Goal: Information Seeking & Learning: Learn about a topic

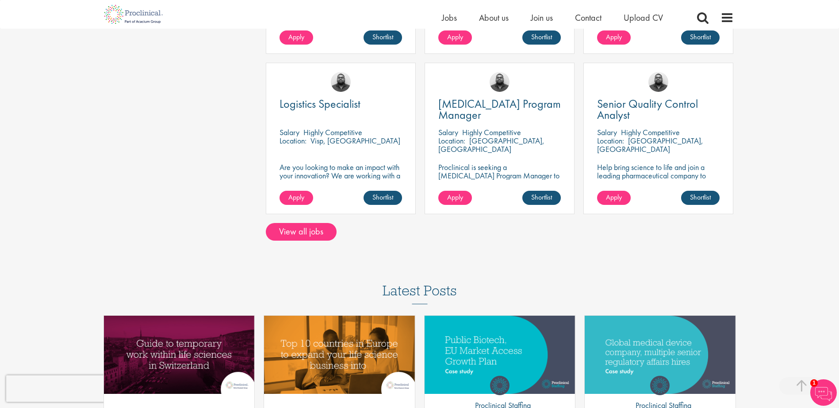
scroll to position [707, 0]
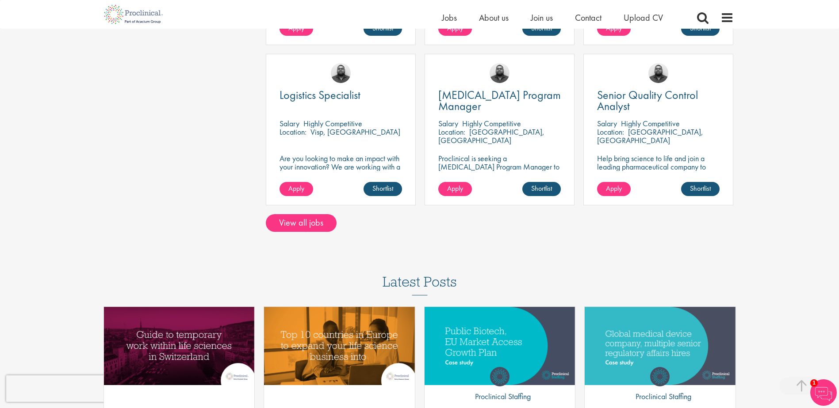
click at [314, 218] on link "View all jobs" at bounding box center [301, 223] width 71 height 18
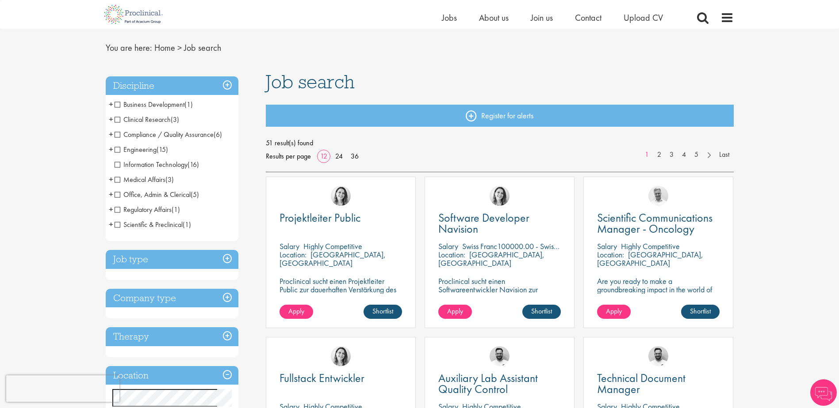
scroll to position [44, 0]
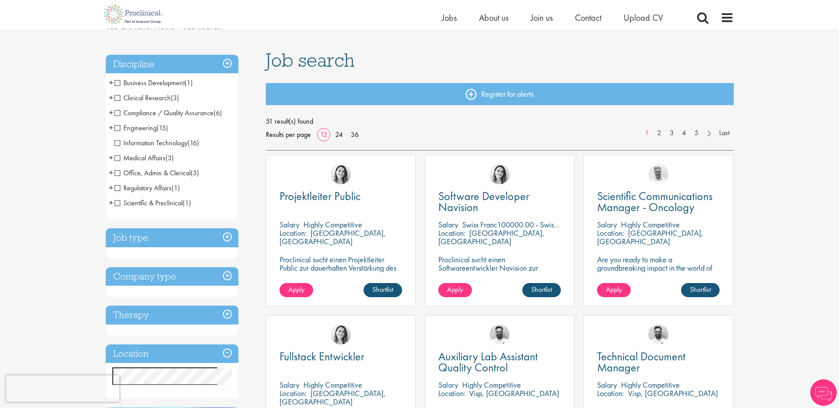
click at [207, 242] on h3 "Job type" at bounding box center [172, 238] width 133 height 19
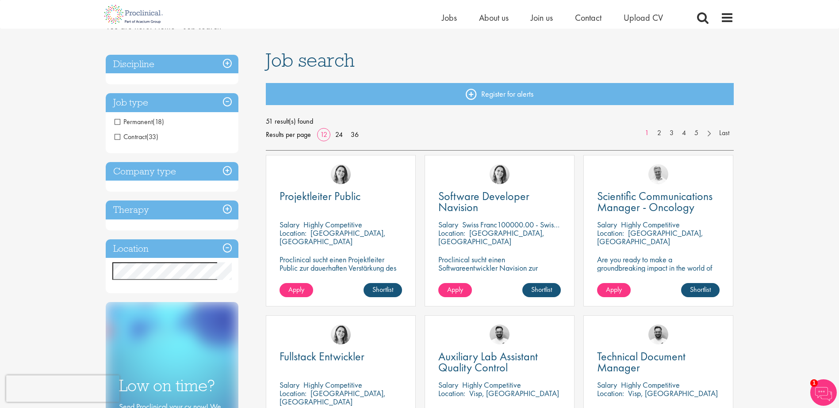
click at [168, 176] on h3 "Company type" at bounding box center [172, 171] width 133 height 19
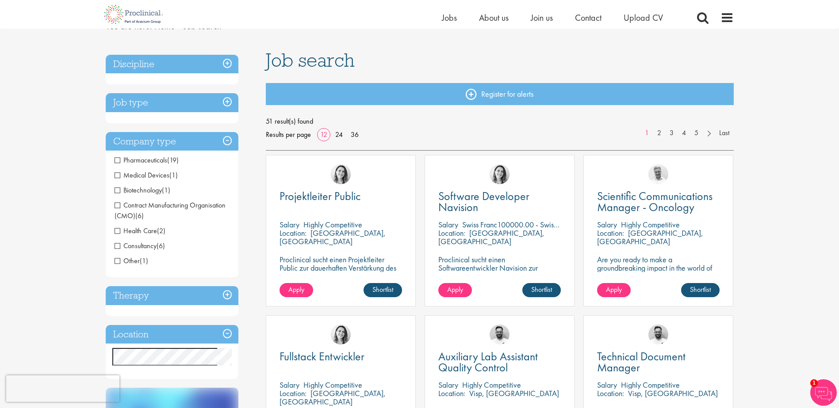
click at [182, 296] on h3 "Therapy" at bounding box center [172, 295] width 133 height 19
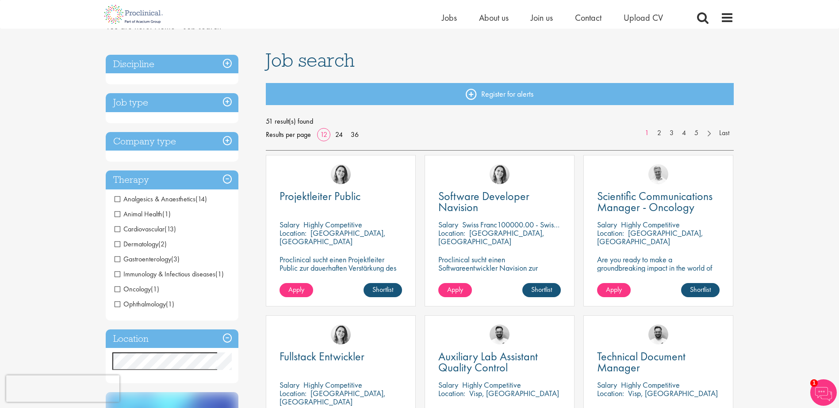
click at [177, 337] on h3 "Location" at bounding box center [172, 339] width 133 height 19
click at [252, 196] on div "Discipline Business Development (1) - + Commercial Operations (1) Clinical Rese…" at bounding box center [179, 337] width 160 height 574
click at [355, 132] on link "36" at bounding box center [354, 134] width 14 height 9
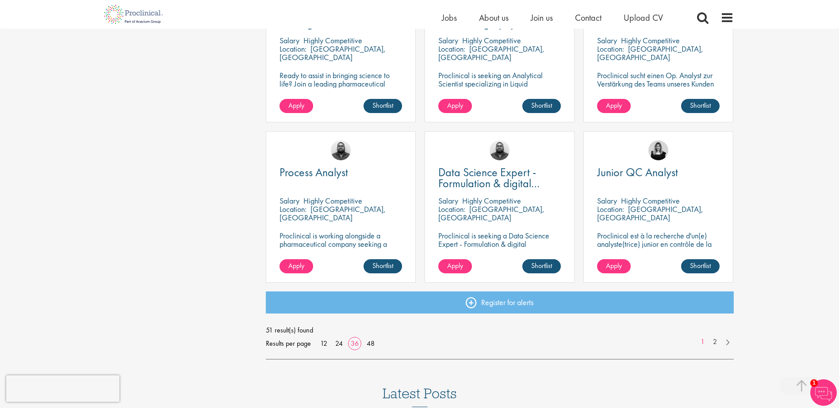
scroll to position [1857, 0]
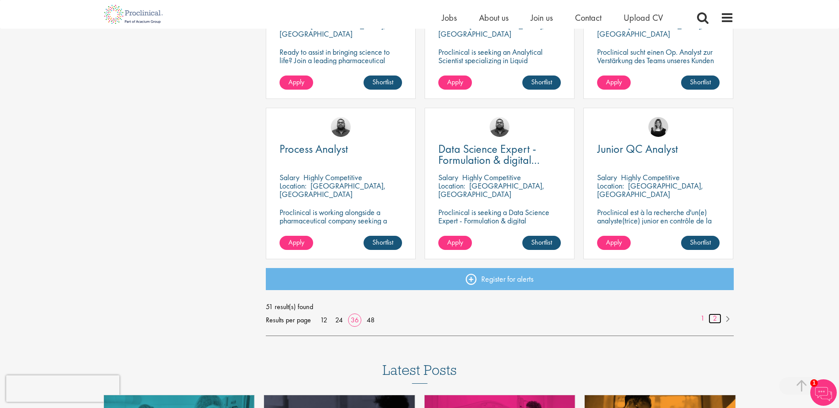
click at [715, 322] on link "2" at bounding box center [714, 319] width 13 height 10
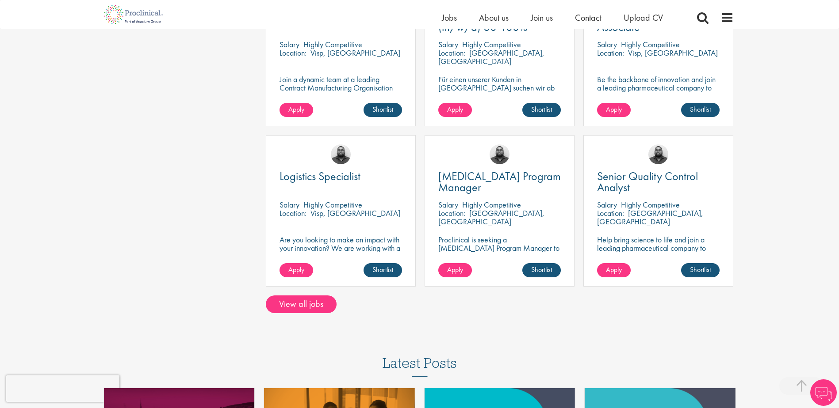
scroll to position [707, 0]
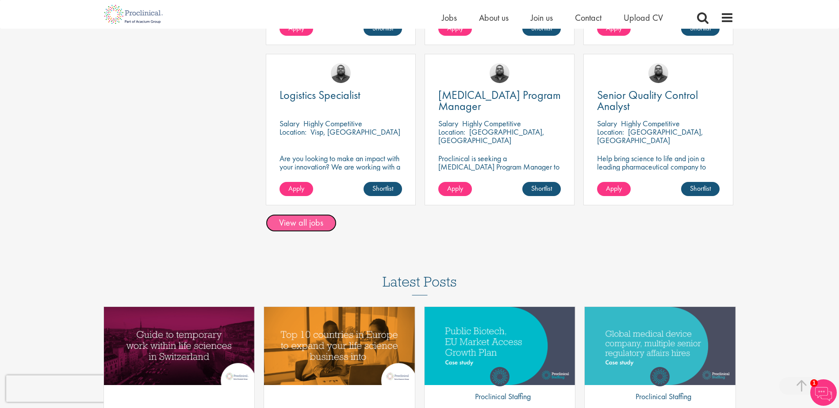
click at [294, 221] on link "View all jobs" at bounding box center [301, 223] width 71 height 18
